Goal: Find specific page/section: Find specific page/section

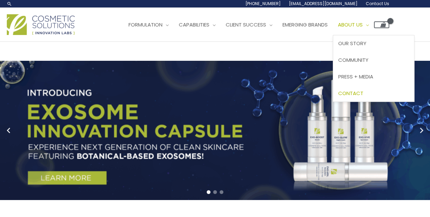
click at [363, 91] on span "Contact" at bounding box center [350, 93] width 25 height 7
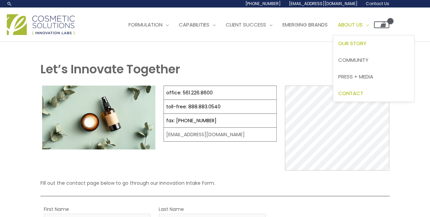
click at [366, 42] on span "Our Story" at bounding box center [352, 43] width 28 height 7
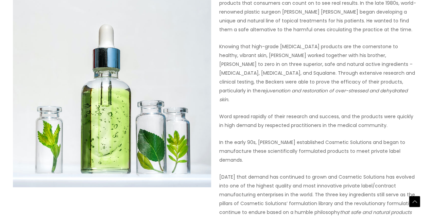
scroll to position [330, 0]
